Goal: Task Accomplishment & Management: Manage account settings

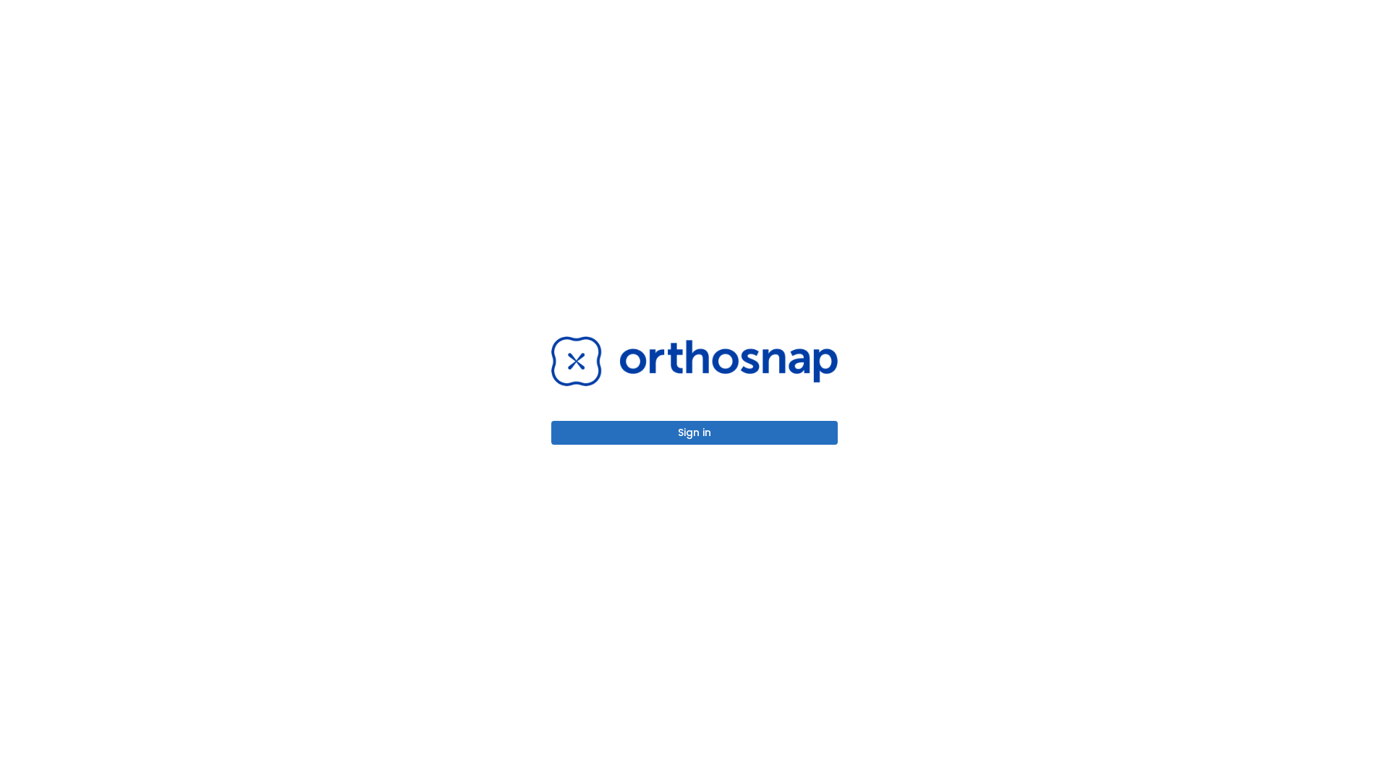
click at [694, 433] on button "Sign in" at bounding box center [694, 433] width 286 height 24
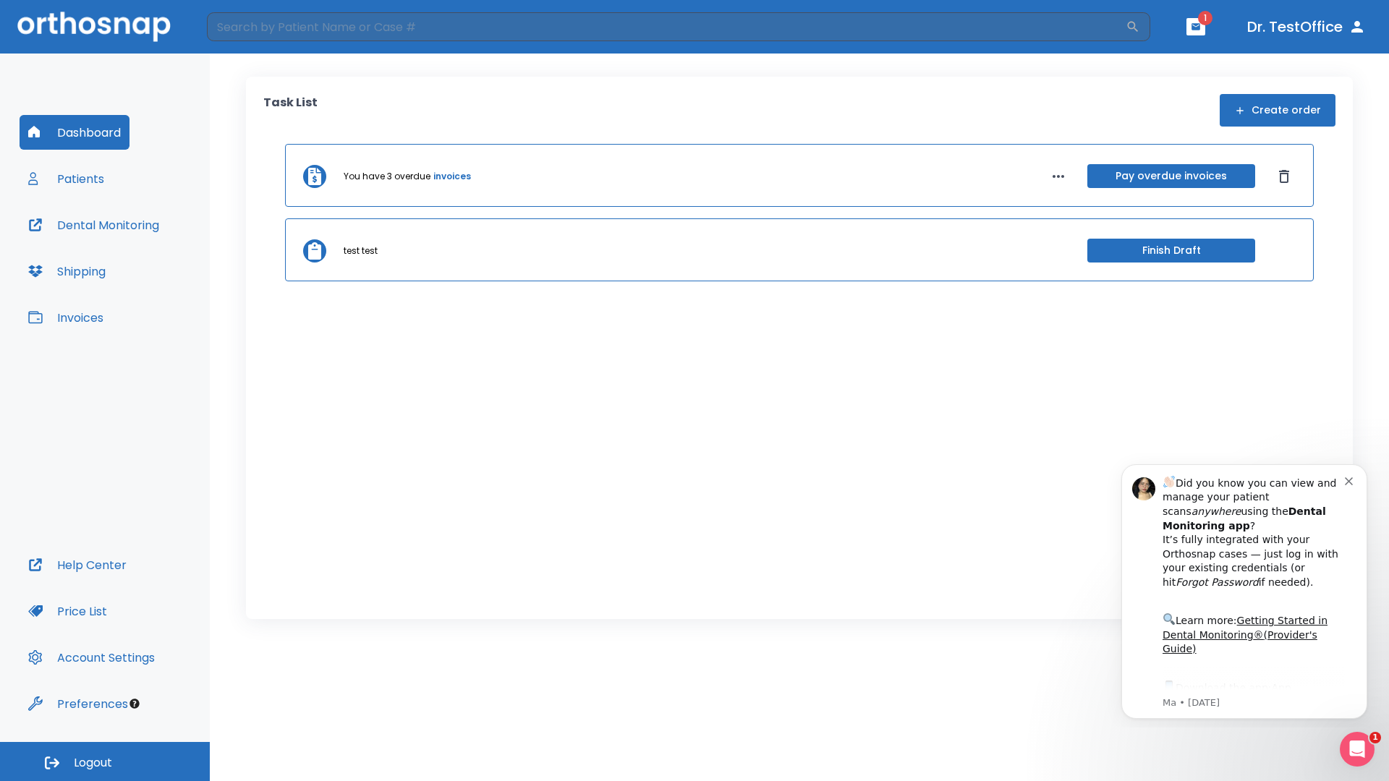
click at [105, 762] on span "Logout" at bounding box center [93, 763] width 38 height 16
